Goal: Check status: Check status

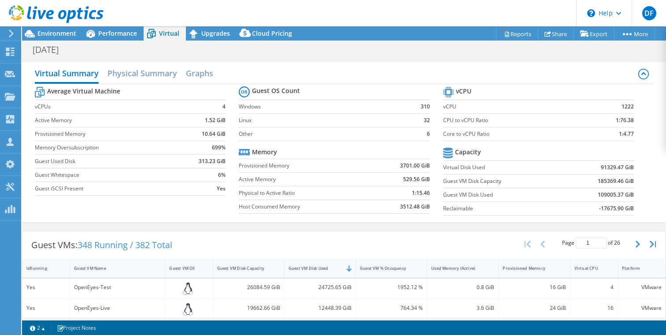
select select "USD"
click at [122, 30] on span "Performance" at bounding box center [117, 33] width 39 height 8
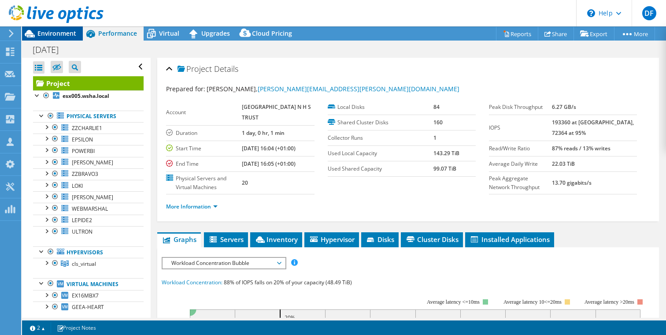
click at [52, 30] on span "Environment" at bounding box center [56, 33] width 39 height 8
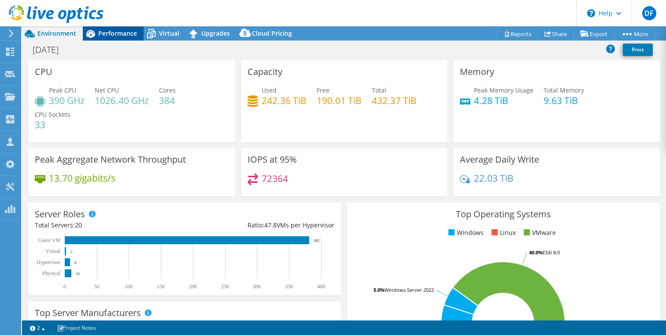
click at [110, 33] on span "Performance" at bounding box center [117, 33] width 39 height 8
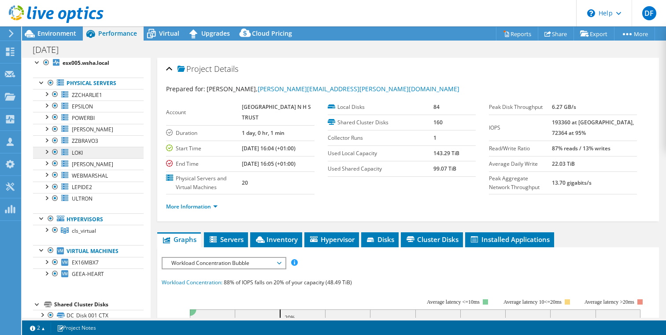
scroll to position [41, 0]
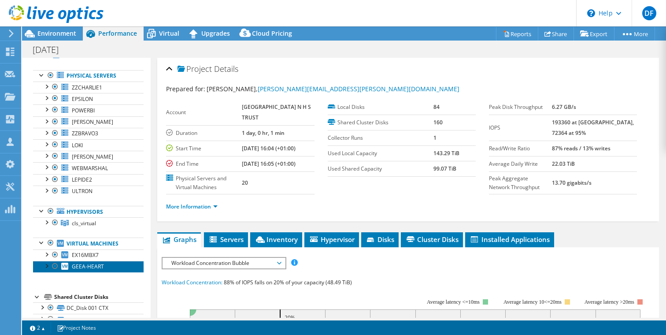
click at [94, 271] on link "GEEA-HEART" at bounding box center [88, 266] width 111 height 11
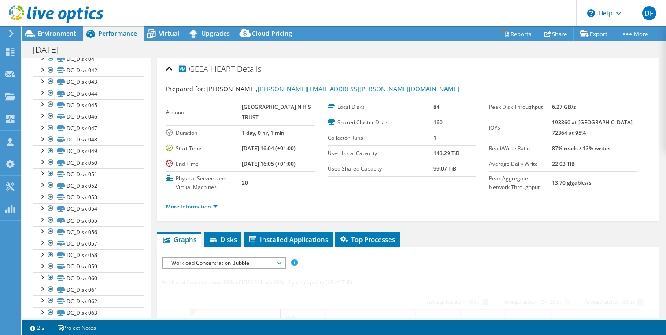
scroll to position [0, 0]
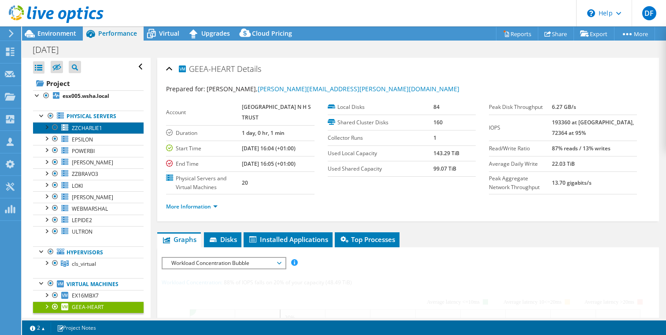
click at [95, 131] on link "ZZCHARLIE1" at bounding box center [88, 127] width 111 height 11
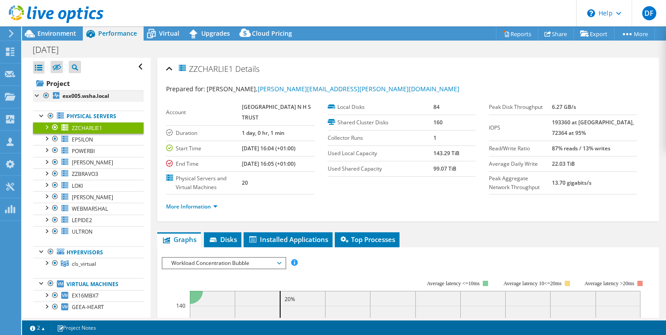
click at [36, 96] on div at bounding box center [37, 94] width 9 height 9
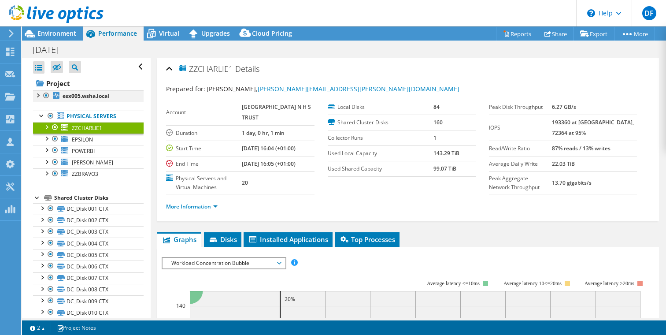
click at [36, 96] on div at bounding box center [37, 94] width 9 height 9
